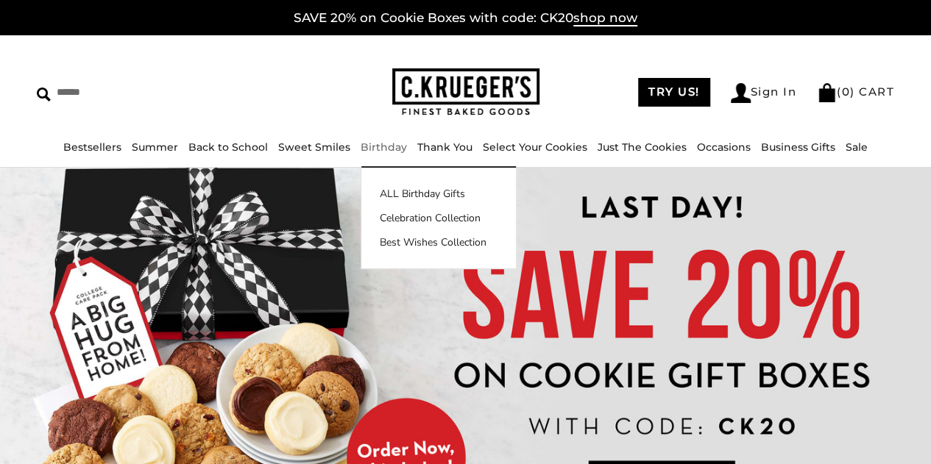
click at [387, 148] on link "Birthday" at bounding box center [384, 147] width 46 height 13
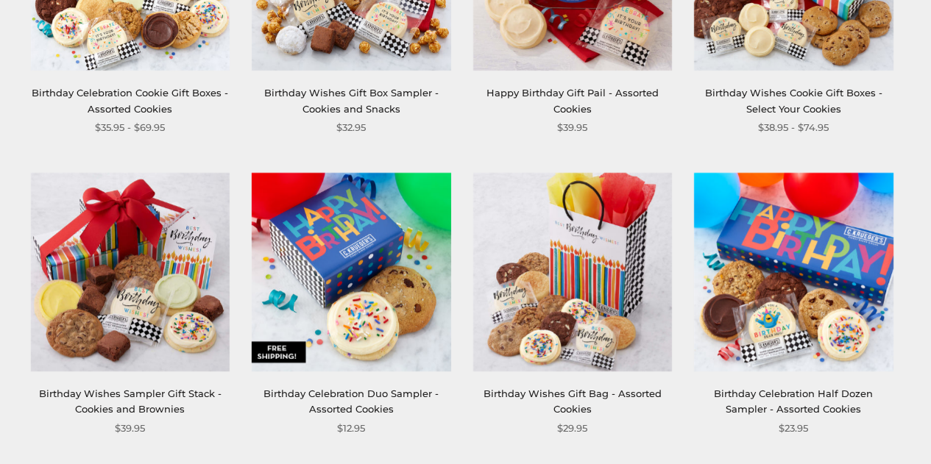
scroll to position [442, 0]
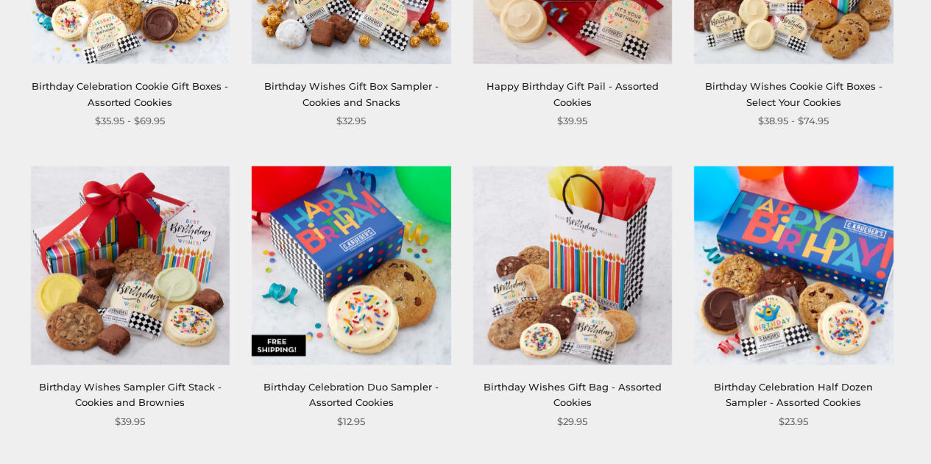
click at [358, 400] on link "Birthday Celebration Duo Sampler - Assorted Cookies" at bounding box center [350, 394] width 175 height 27
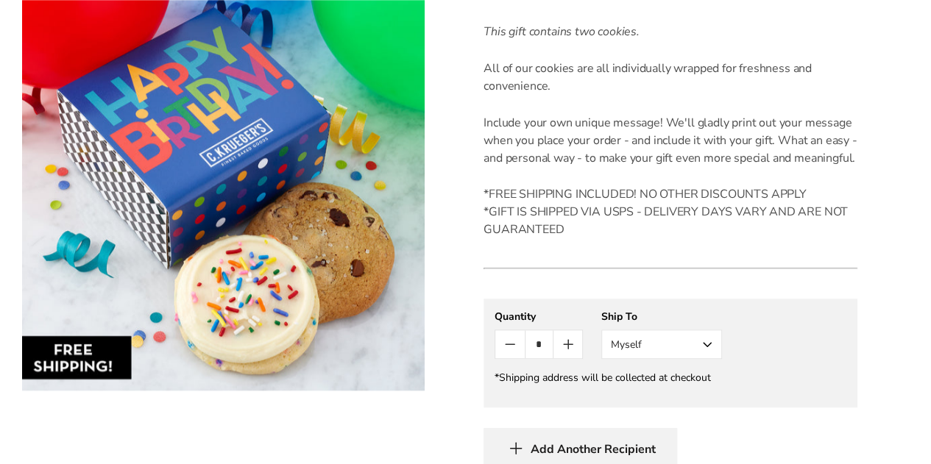
scroll to position [589, 0]
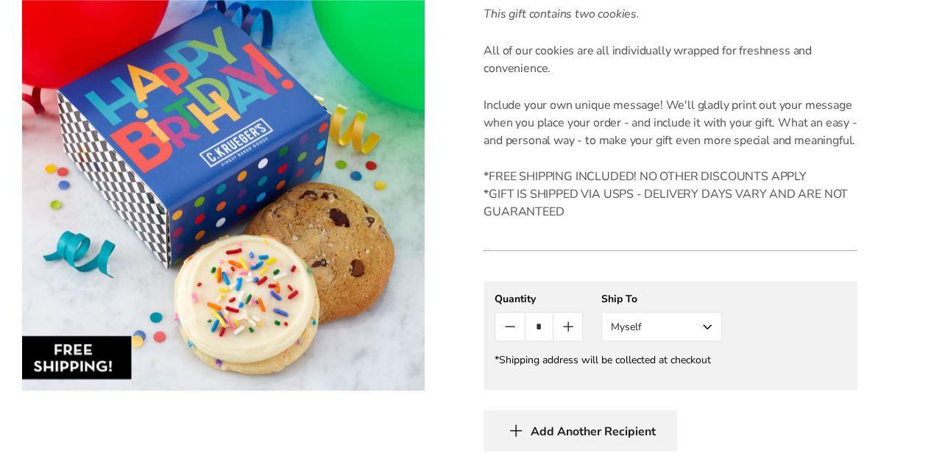
click at [662, 325] on button "Myself" at bounding box center [661, 326] width 121 height 29
click at [654, 376] on button "Other Recipient" at bounding box center [661, 381] width 119 height 26
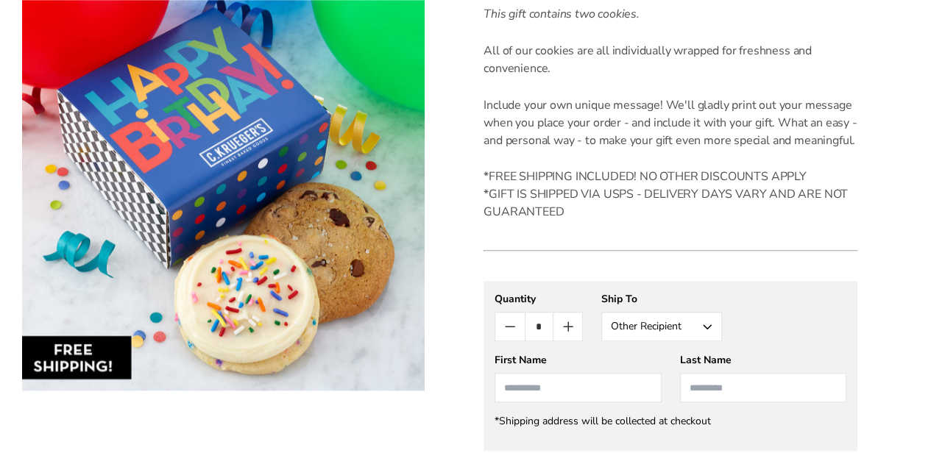
click at [570, 389] on input "First Name" at bounding box center [578, 387] width 166 height 29
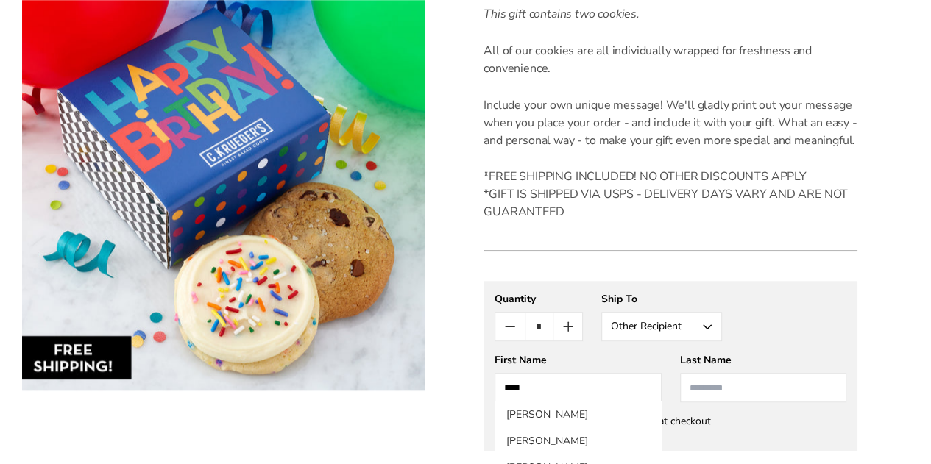
type input "***"
click at [760, 401] on input "Last Name" at bounding box center [763, 387] width 166 height 29
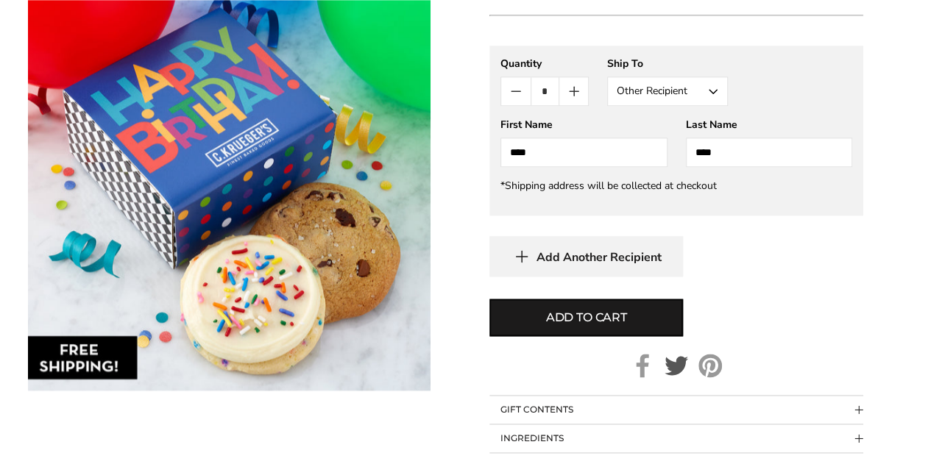
scroll to position [883, 0]
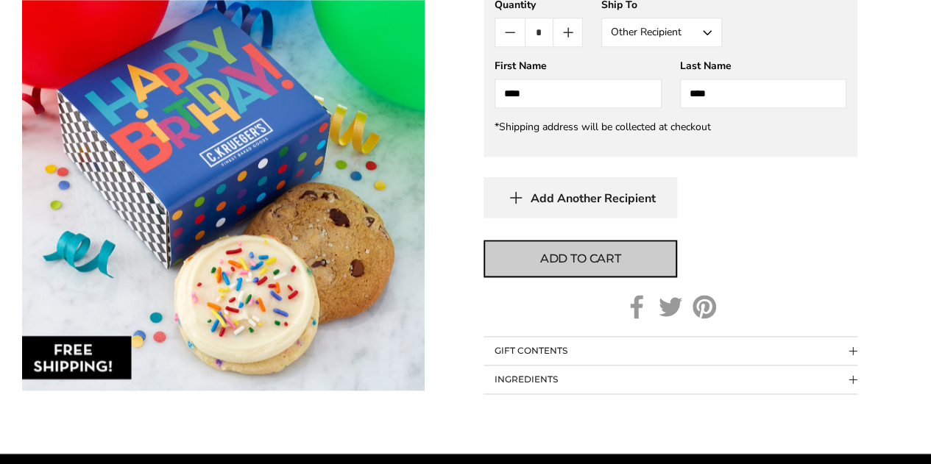
type input "****"
click at [593, 266] on span "Add to cart" at bounding box center [580, 259] width 81 height 18
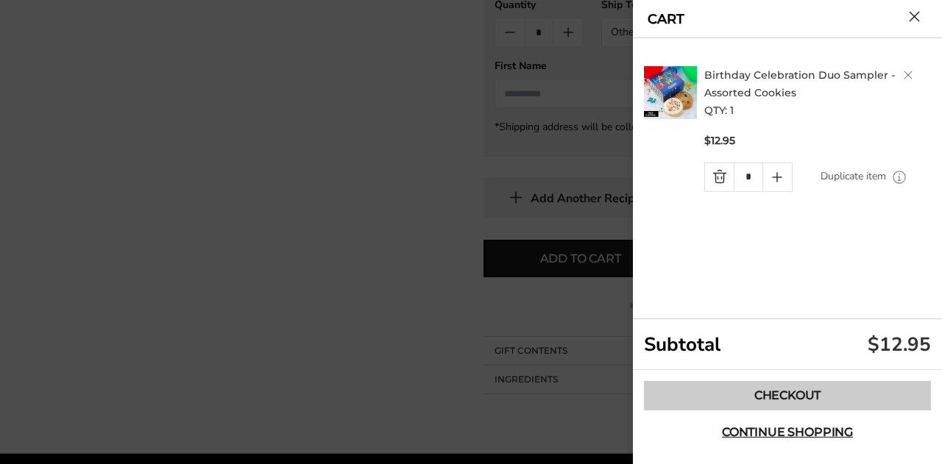
click at [765, 389] on link "Checkout" at bounding box center [787, 395] width 287 height 29
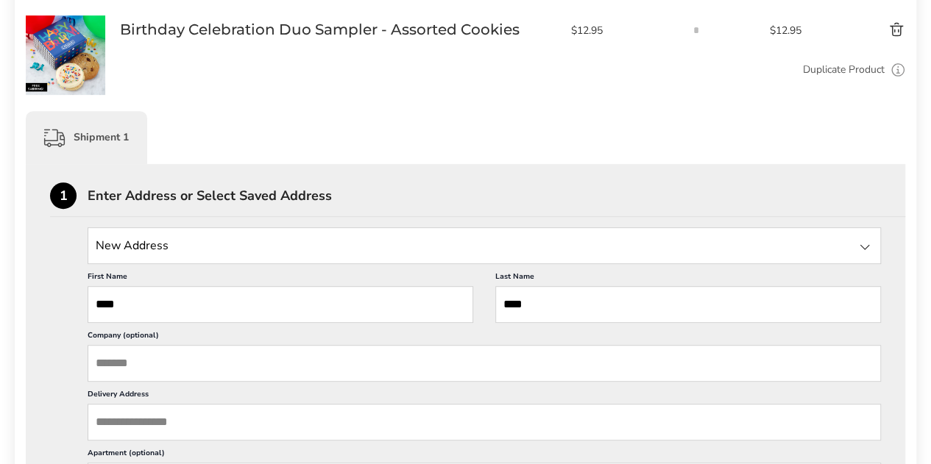
scroll to position [294, 0]
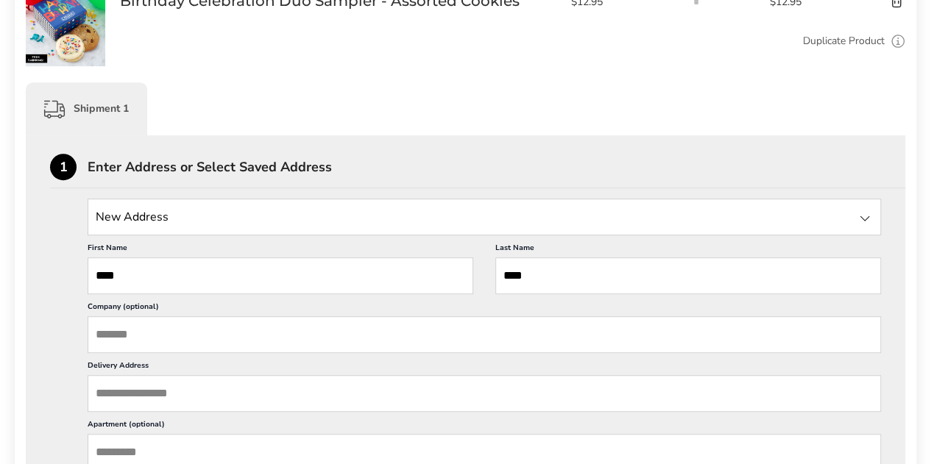
click at [172, 392] on input "Delivery Address" at bounding box center [484, 393] width 793 height 37
click at [194, 385] on input "Delivery Address" at bounding box center [484, 393] width 793 height 37
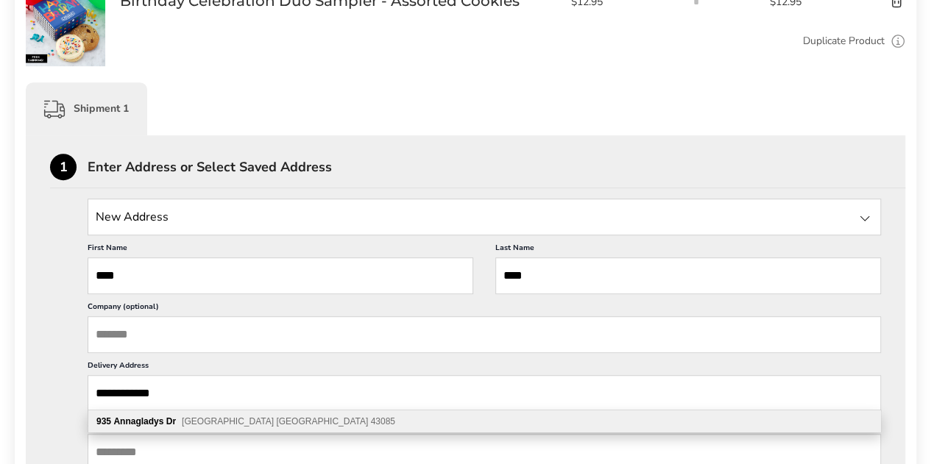
click at [183, 421] on span "Columbus OH 43085" at bounding box center [288, 422] width 213 height 10
type input "**********"
type input "********"
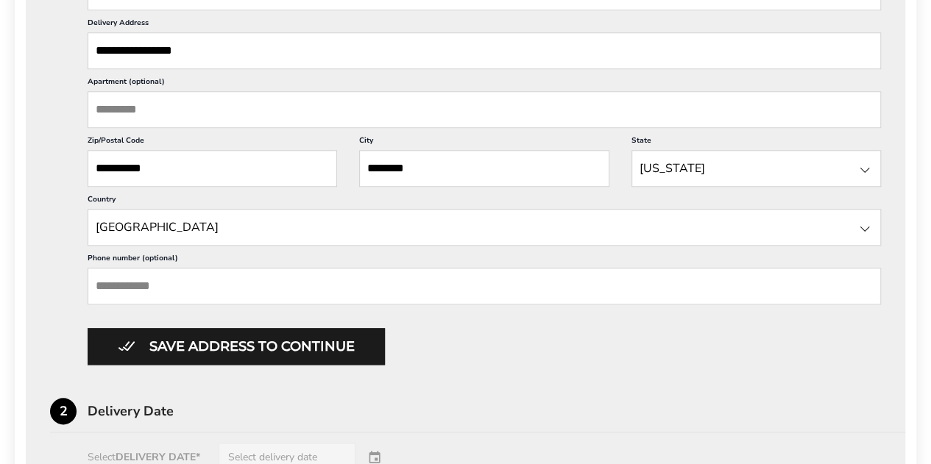
scroll to position [662, 0]
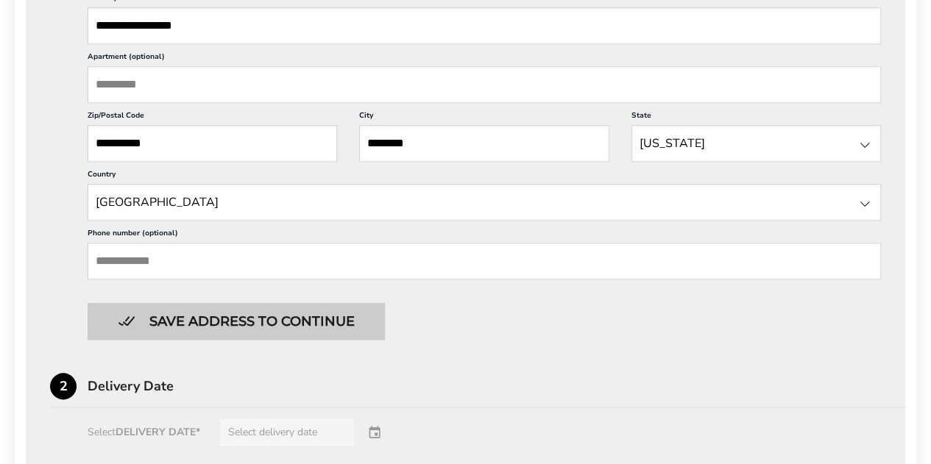
click at [235, 324] on button "Save address to continue" at bounding box center [236, 321] width 297 height 37
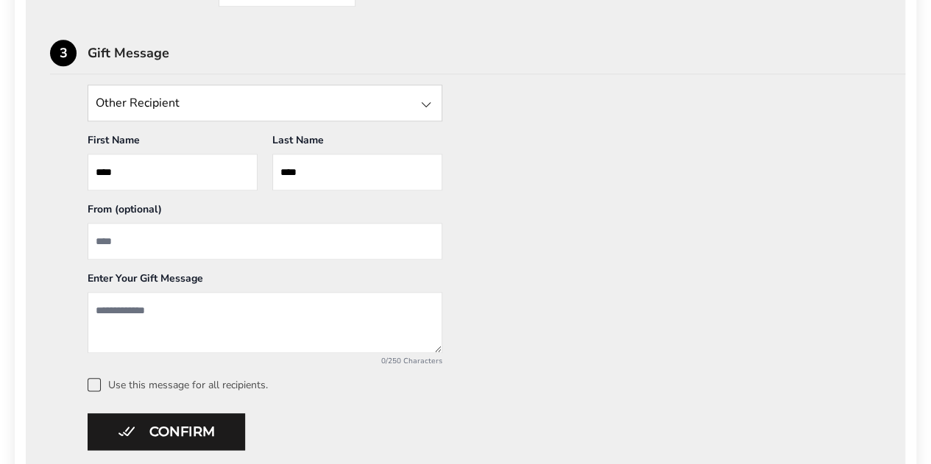
click at [162, 245] on input "From" at bounding box center [265, 241] width 355 height 37
type input "**********"
click at [130, 308] on textarea "Add a message" at bounding box center [265, 322] width 355 height 61
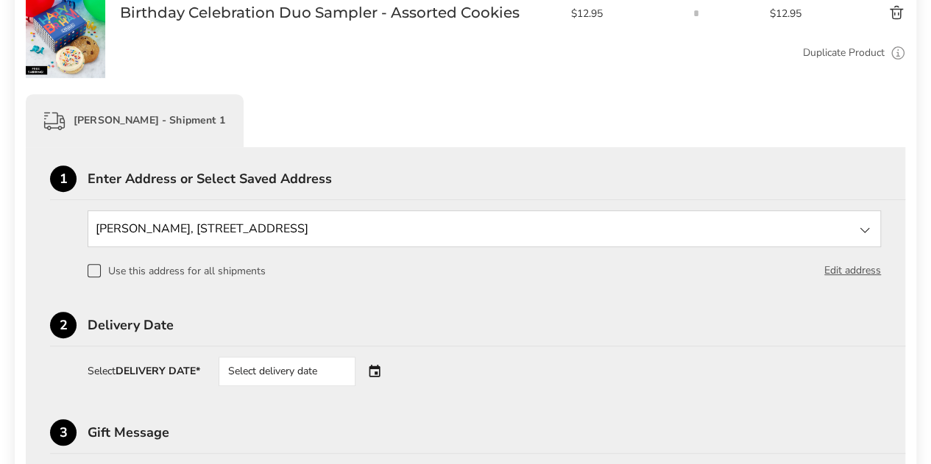
scroll to position [368, 0]
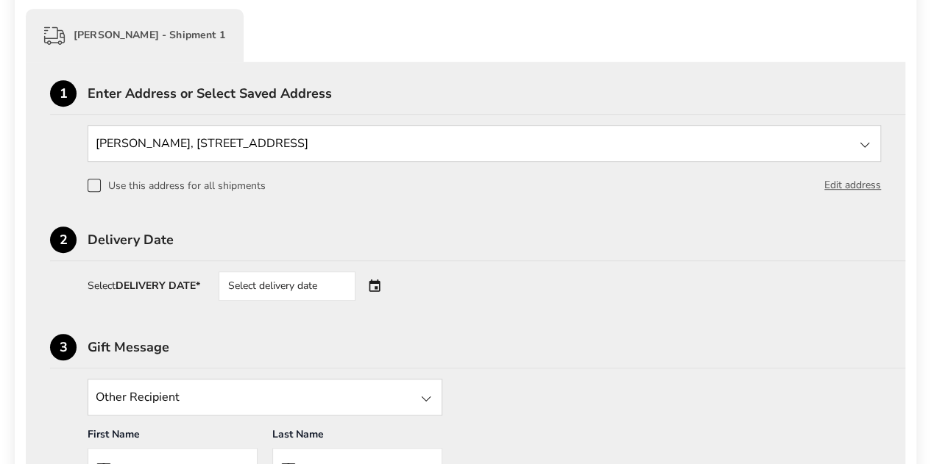
type textarea "**********"
click at [328, 288] on div "Select delivery date" at bounding box center [287, 286] width 137 height 29
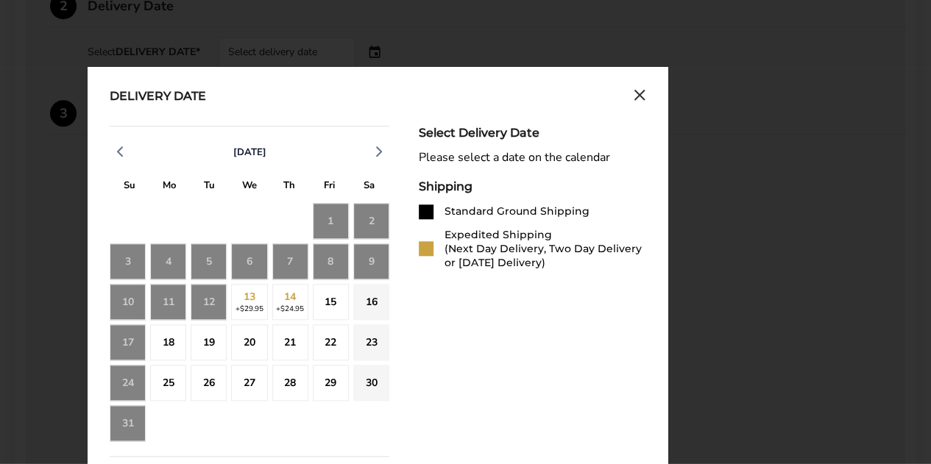
scroll to position [662, 0]
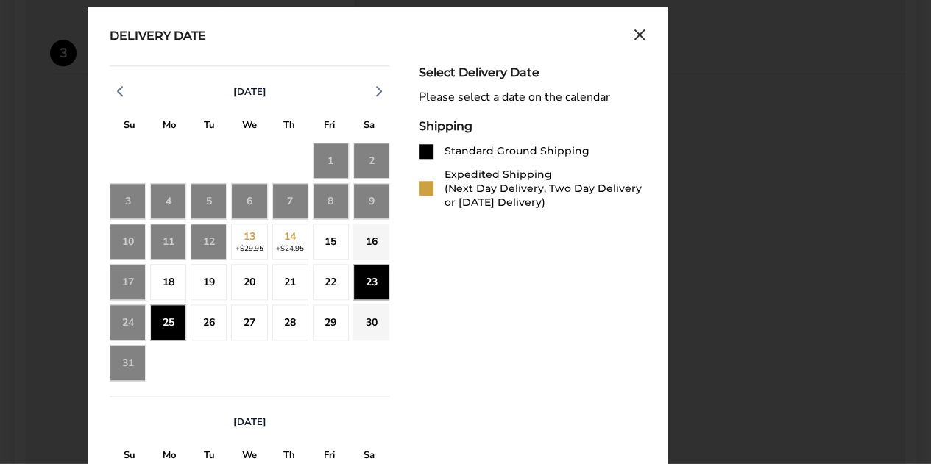
click at [169, 327] on div "25" at bounding box center [168, 323] width 36 height 36
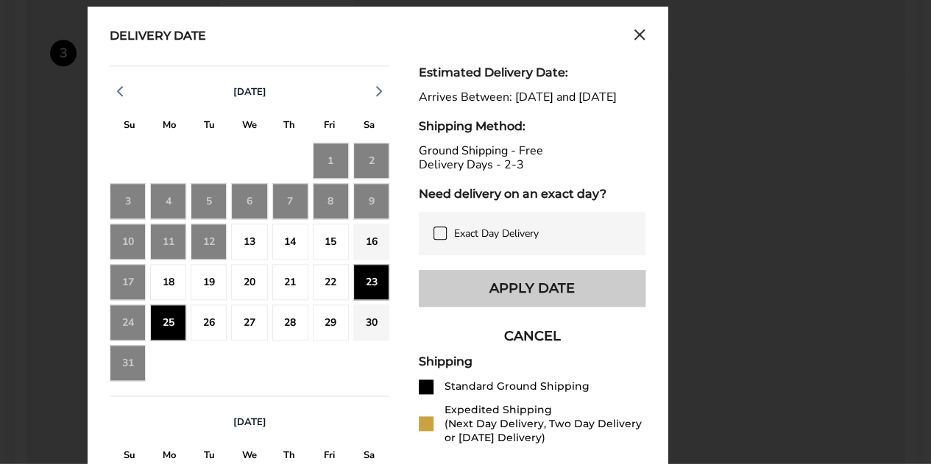
click at [570, 298] on button "Apply Date" at bounding box center [532, 288] width 227 height 37
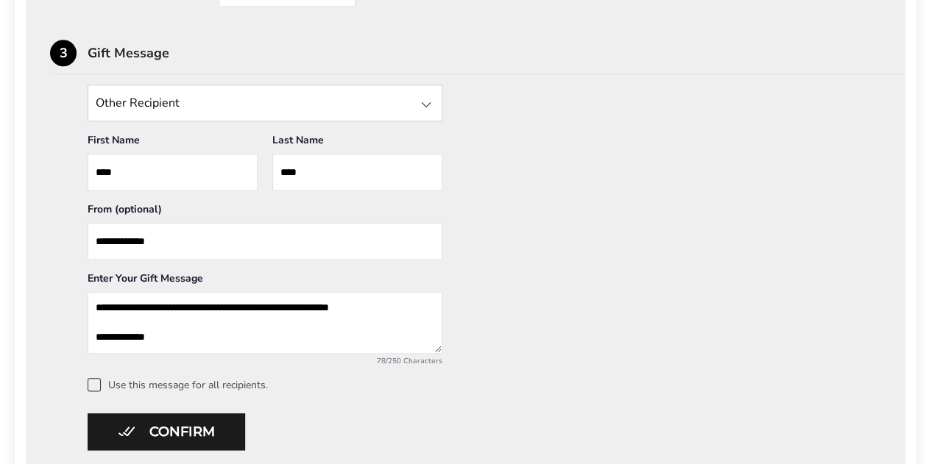
scroll to position [4, 0]
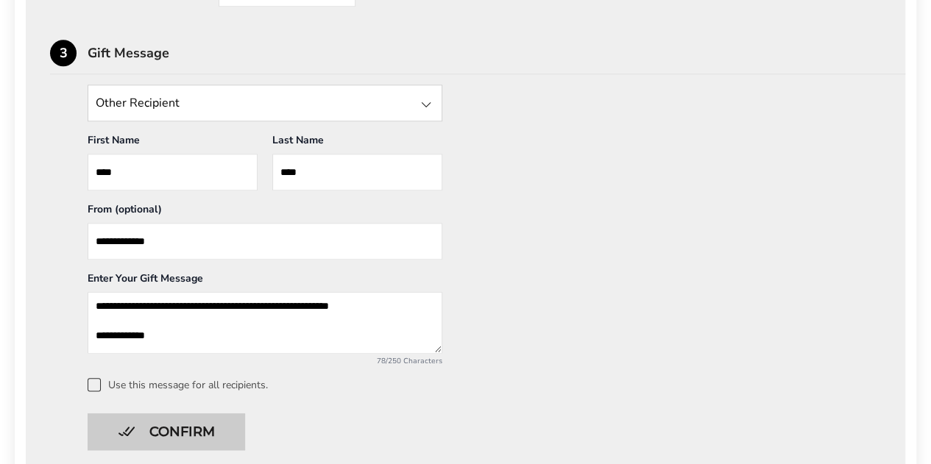
click at [181, 425] on button "Confirm" at bounding box center [166, 432] width 157 height 37
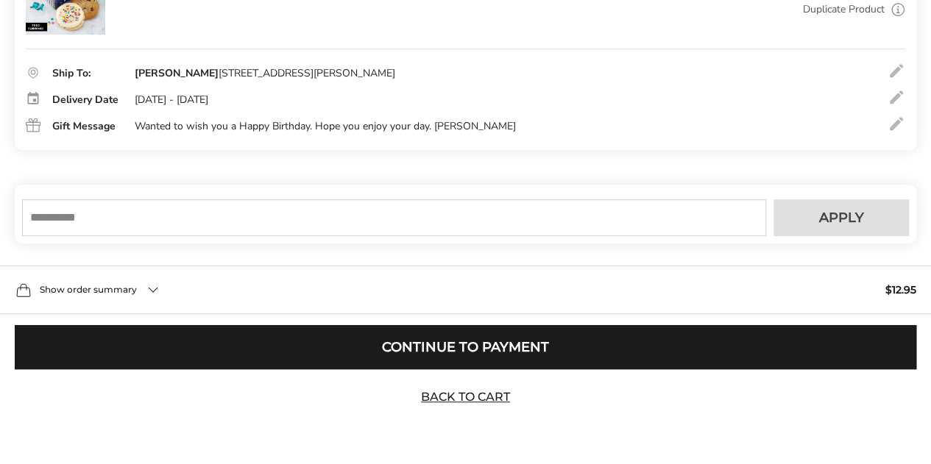
scroll to position [325, 0]
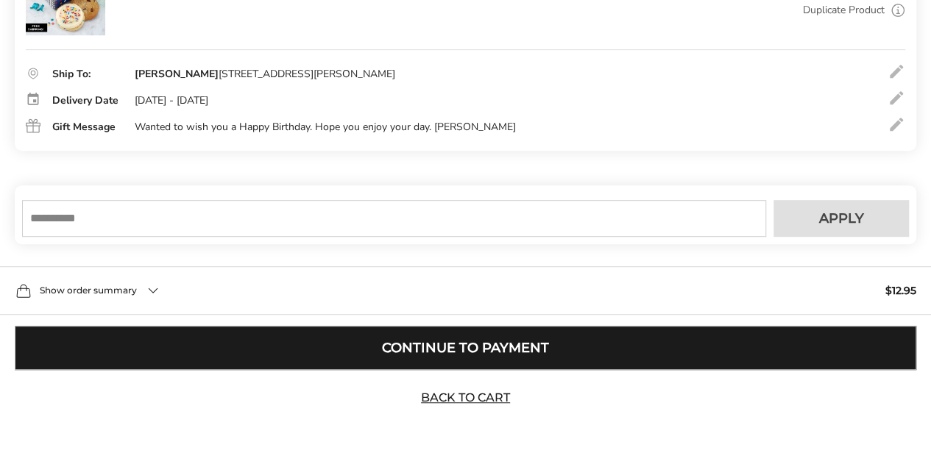
click at [481, 351] on button "Continue to Payment" at bounding box center [466, 348] width 902 height 44
